Goal: Information Seeking & Learning: Learn about a topic

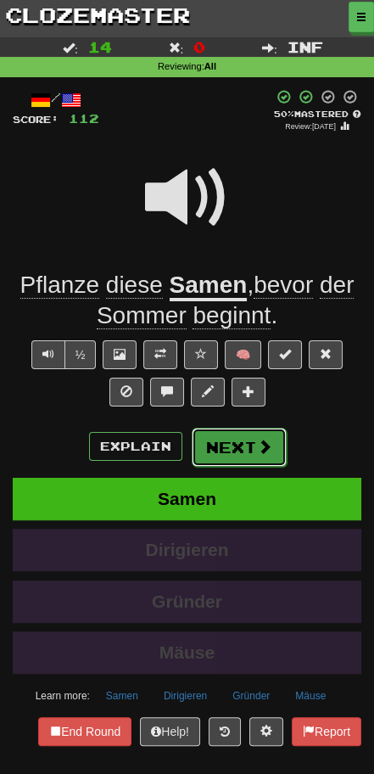
click at [233, 447] on button "Next" at bounding box center [239, 447] width 95 height 39
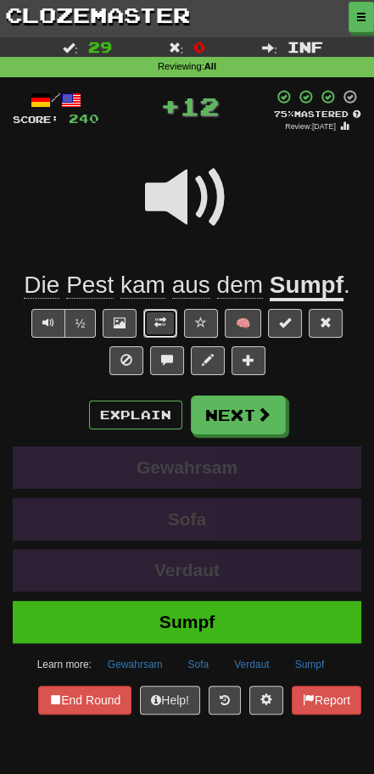
click at [166, 327] on span at bounding box center [160, 323] width 12 height 12
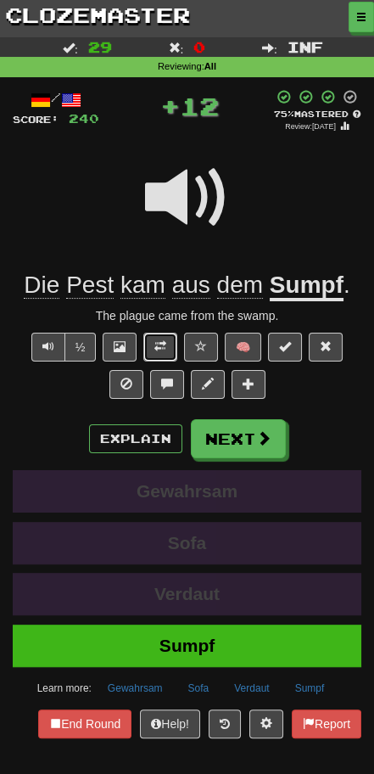
click at [164, 340] on span at bounding box center [160, 346] width 12 height 12
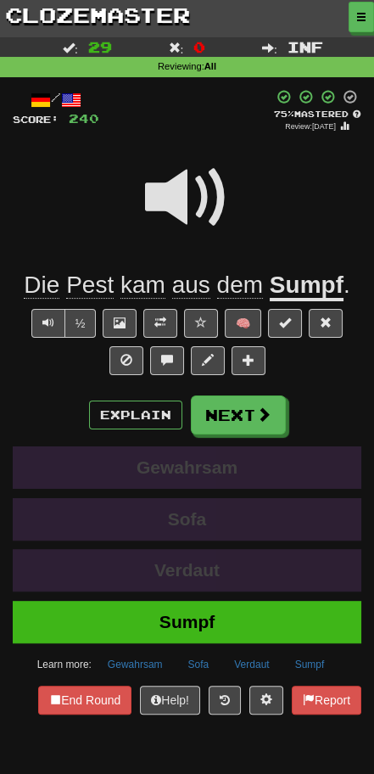
click at [188, 743] on div "Dashboard Clozemaster ThrummingGlade572 / Toggle Dropdown Dashboard Leaderboard…" at bounding box center [187, 387] width 374 height 774
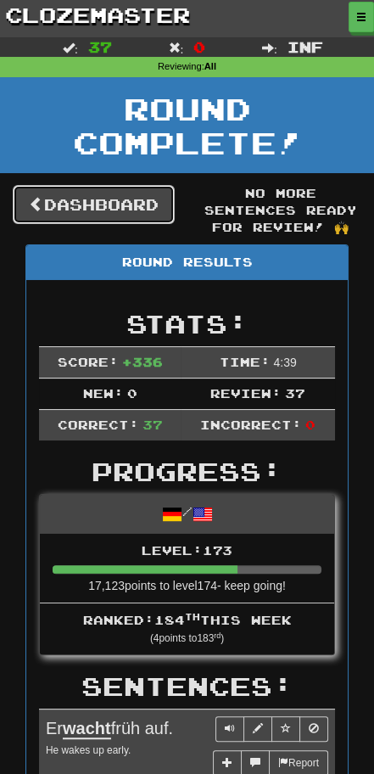
click at [97, 221] on link "Dashboard" at bounding box center [94, 204] width 162 height 39
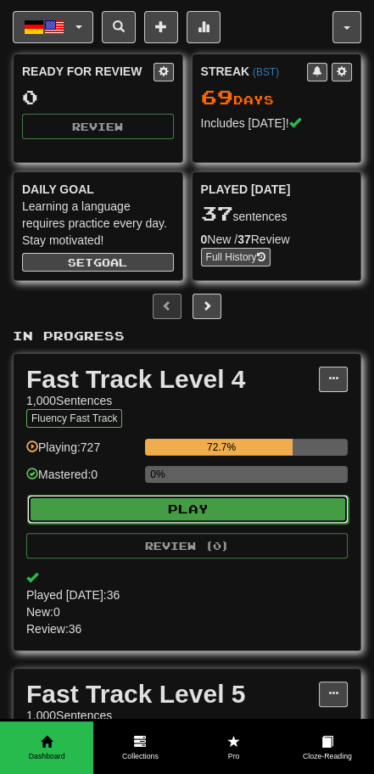
click at [175, 503] on button "Play" at bounding box center [188, 509] width 322 height 29
select select "********"
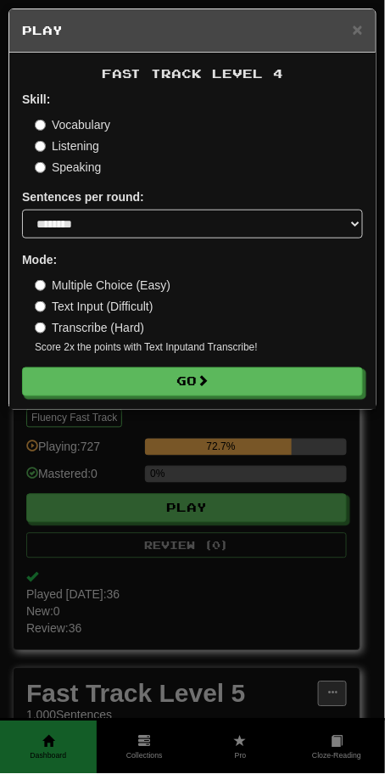
click at [196, 397] on div "Fast Track Level 4 Skill: Vocabulary Listening Speaking Sentences per round: * …" at bounding box center [192, 231] width 367 height 356
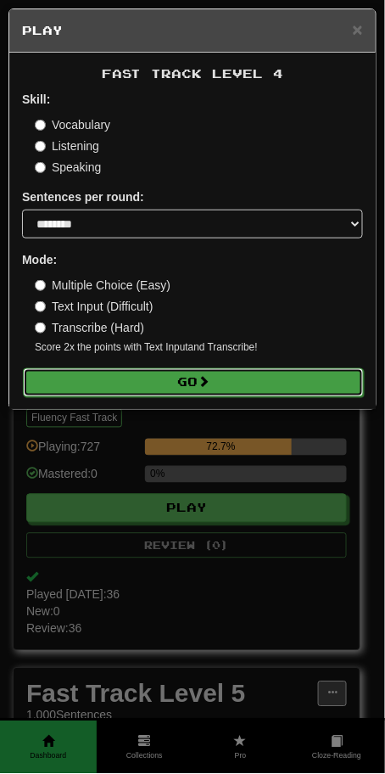
click at [196, 394] on button "Go" at bounding box center [193, 382] width 341 height 29
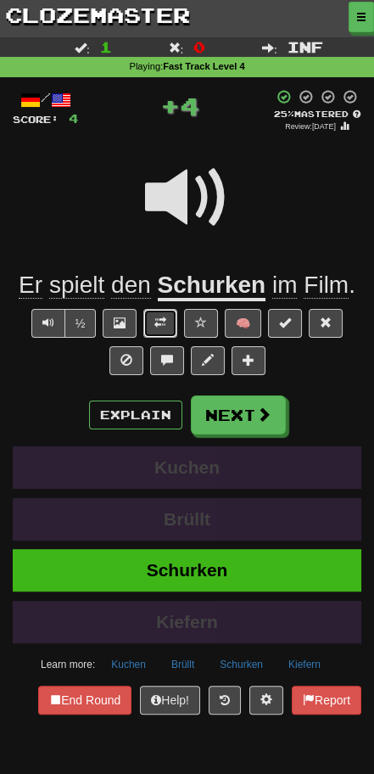
click at [162, 314] on button at bounding box center [160, 323] width 34 height 29
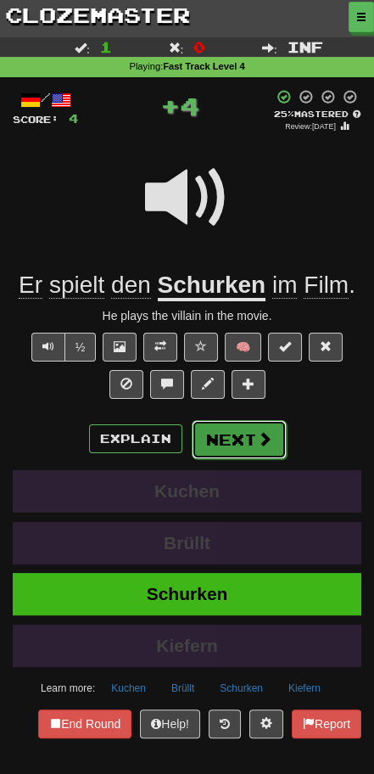
click at [240, 429] on button "Next" at bounding box center [239, 439] width 95 height 39
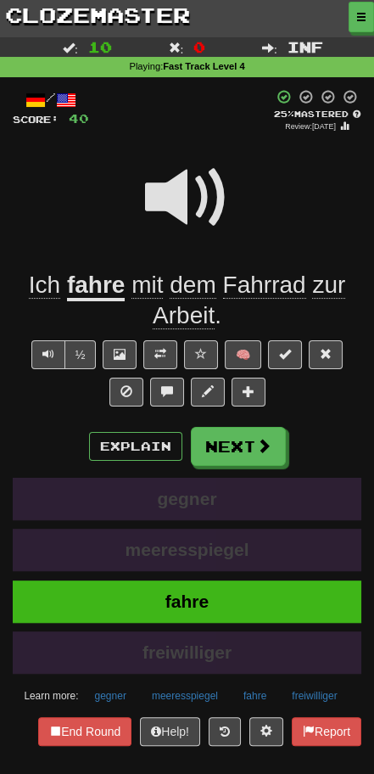
click at [162, 30] on div at bounding box center [187, 17] width 374 height 34
click at [152, 12] on link "clozemaster" at bounding box center [97, 15] width 195 height 30
